Goal: Find specific page/section: Find specific page/section

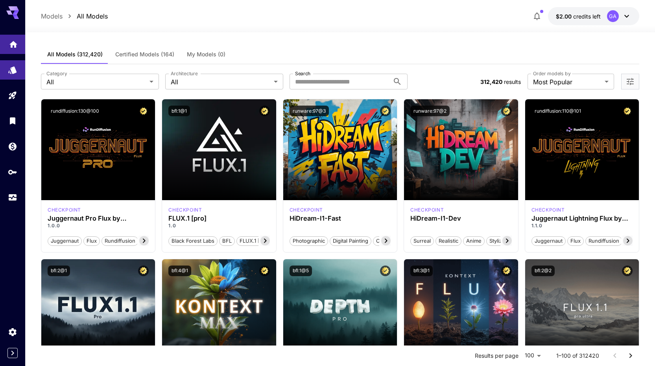
click at [10, 41] on icon "Home" at bounding box center [13, 41] width 9 height 9
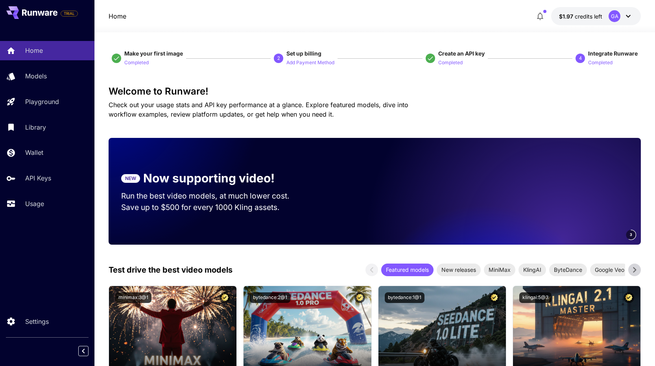
click at [617, 19] on div "GA" at bounding box center [615, 16] width 12 height 12
